Goal: Find specific page/section: Find specific page/section

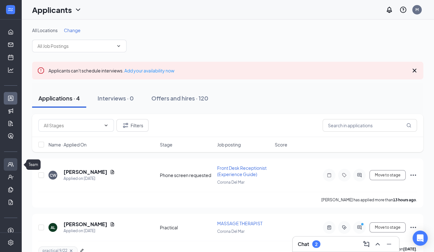
click at [16, 164] on link "Team" at bounding box center [19, 164] width 6 height 13
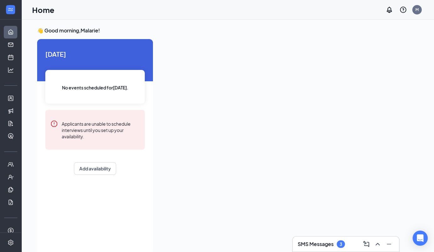
click at [174, 66] on div at bounding box center [288, 145] width 260 height 212
click at [16, 162] on link "Team" at bounding box center [19, 164] width 6 height 13
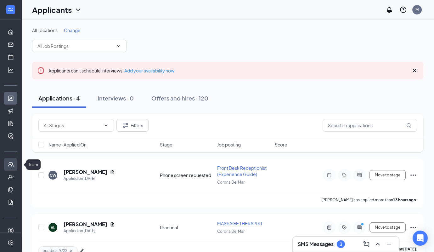
click at [16, 165] on link "Team" at bounding box center [19, 164] width 6 height 13
